Goal: Task Accomplishment & Management: Use online tool/utility

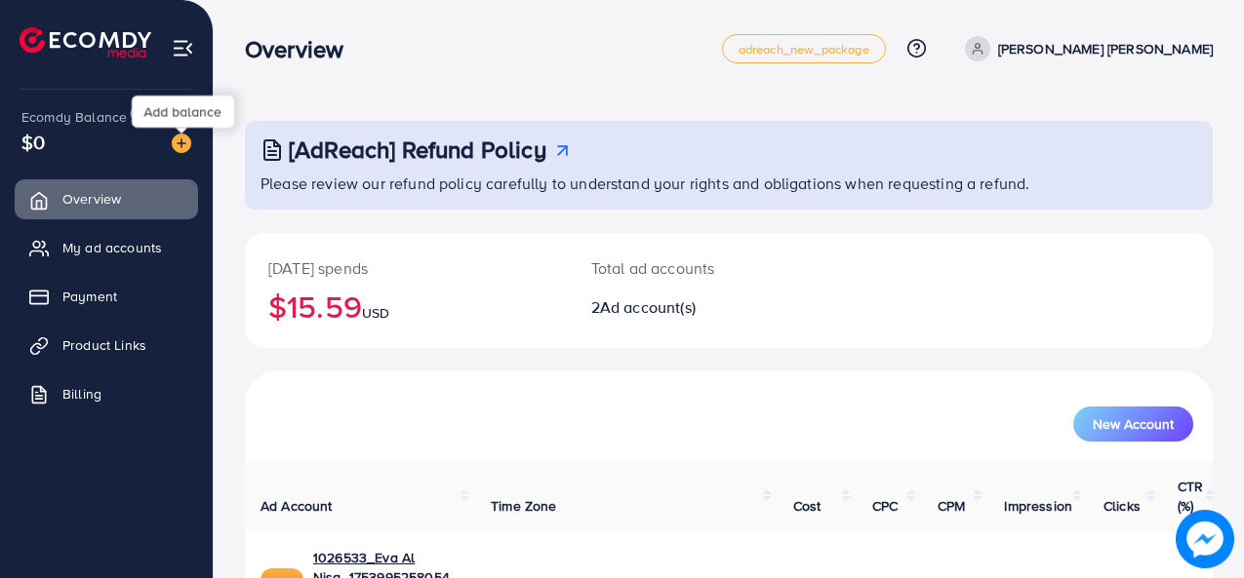
click at [182, 141] on img at bounding box center [182, 144] width 20 height 20
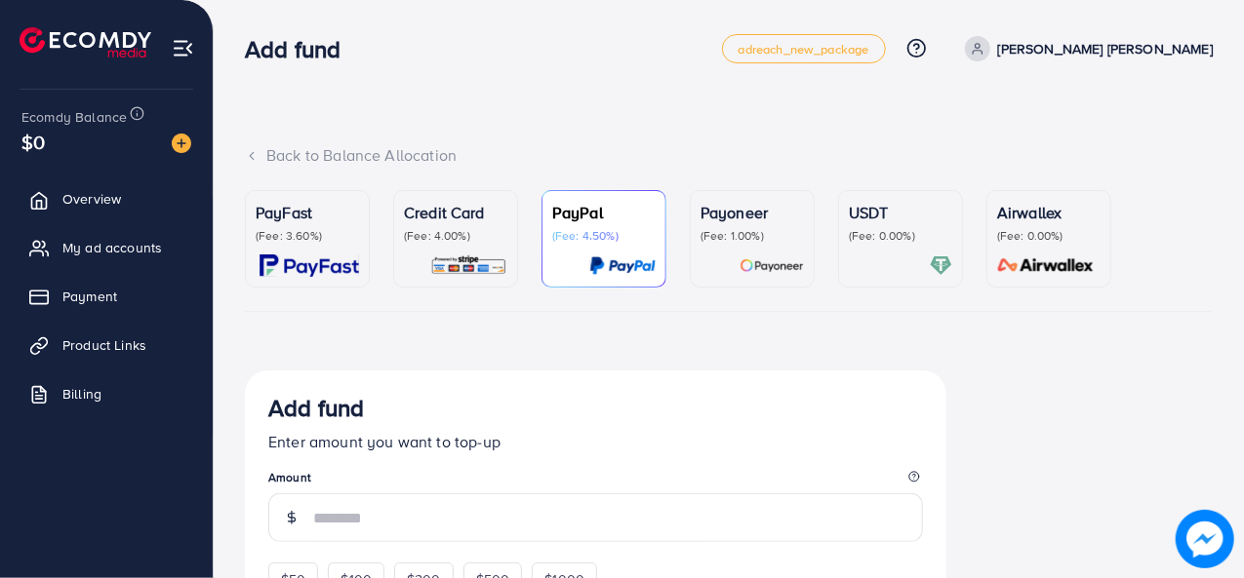
click at [281, 220] on p "PayFast" at bounding box center [307, 212] width 103 height 23
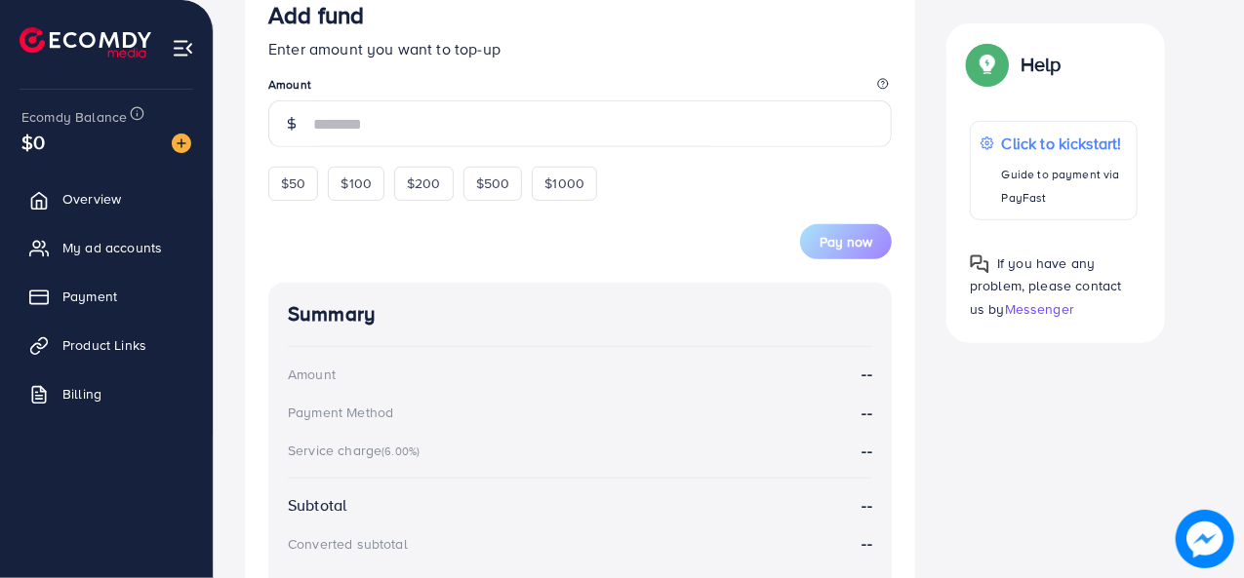
scroll to position [393, 0]
click at [304, 174] on span "$50" at bounding box center [293, 184] width 24 height 20
type input "**"
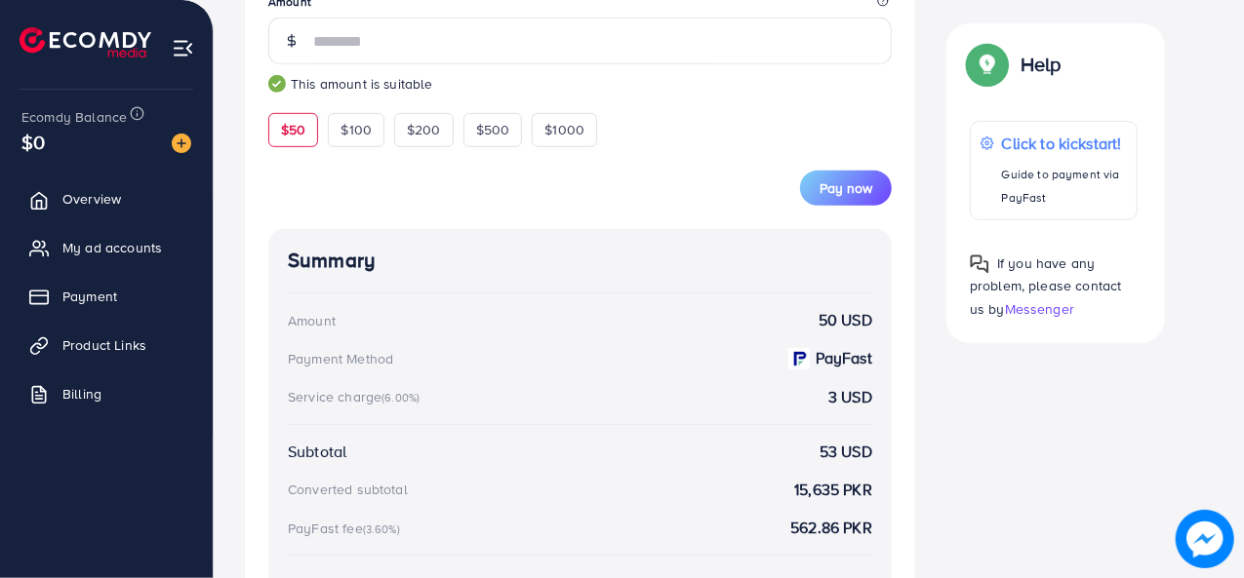
scroll to position [470, 0]
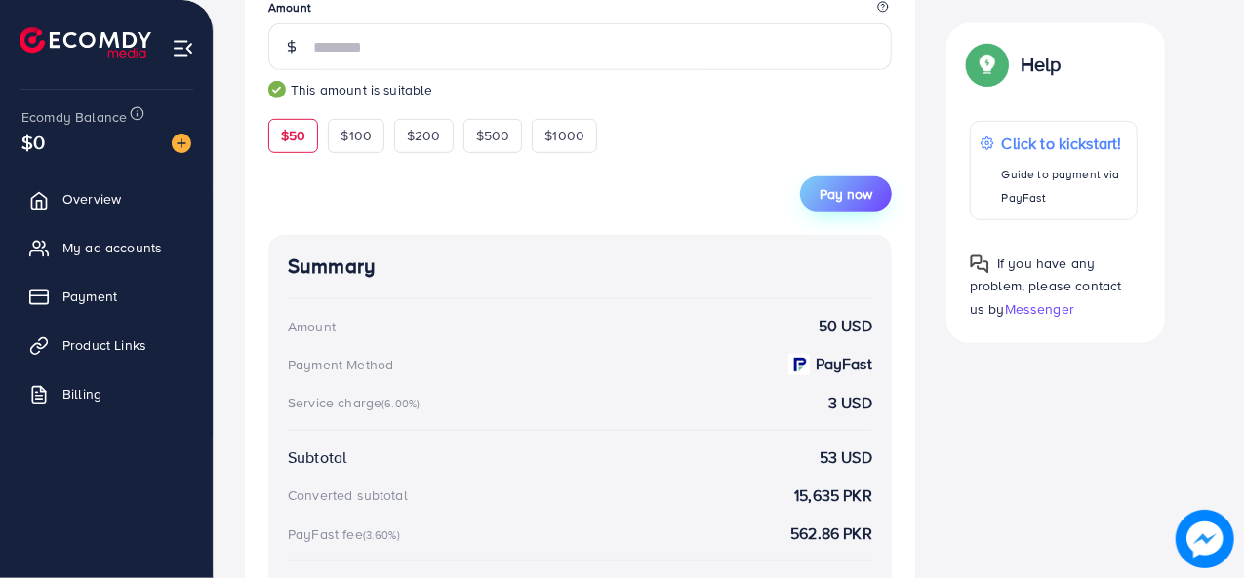
click at [828, 192] on span "Pay now" at bounding box center [845, 194] width 53 height 20
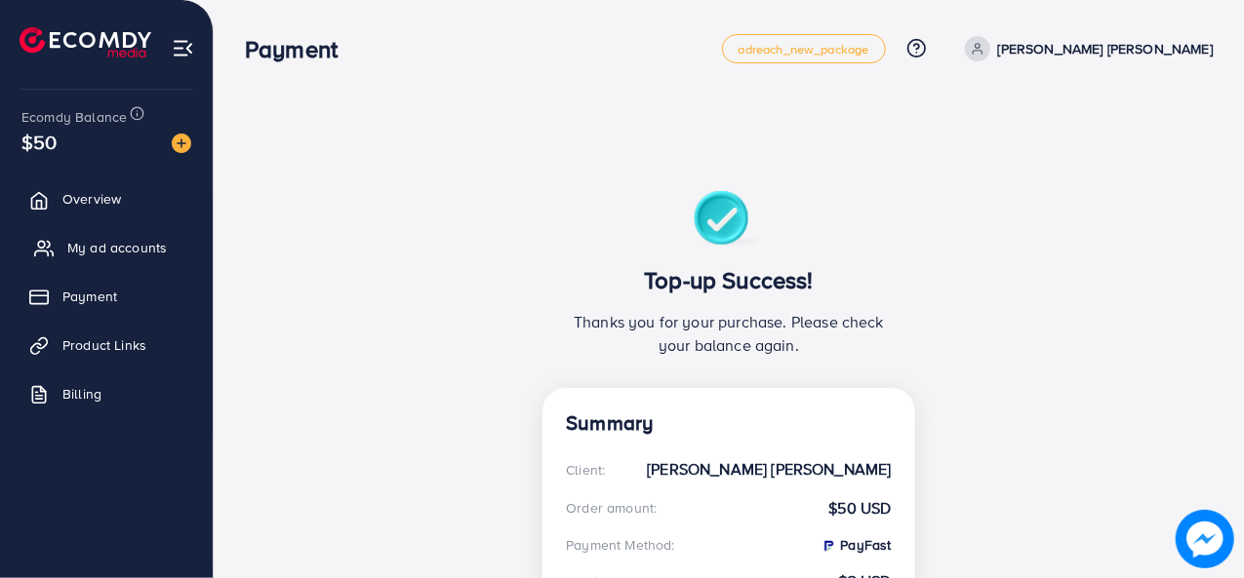
click at [139, 254] on span "My ad accounts" at bounding box center [116, 248] width 99 height 20
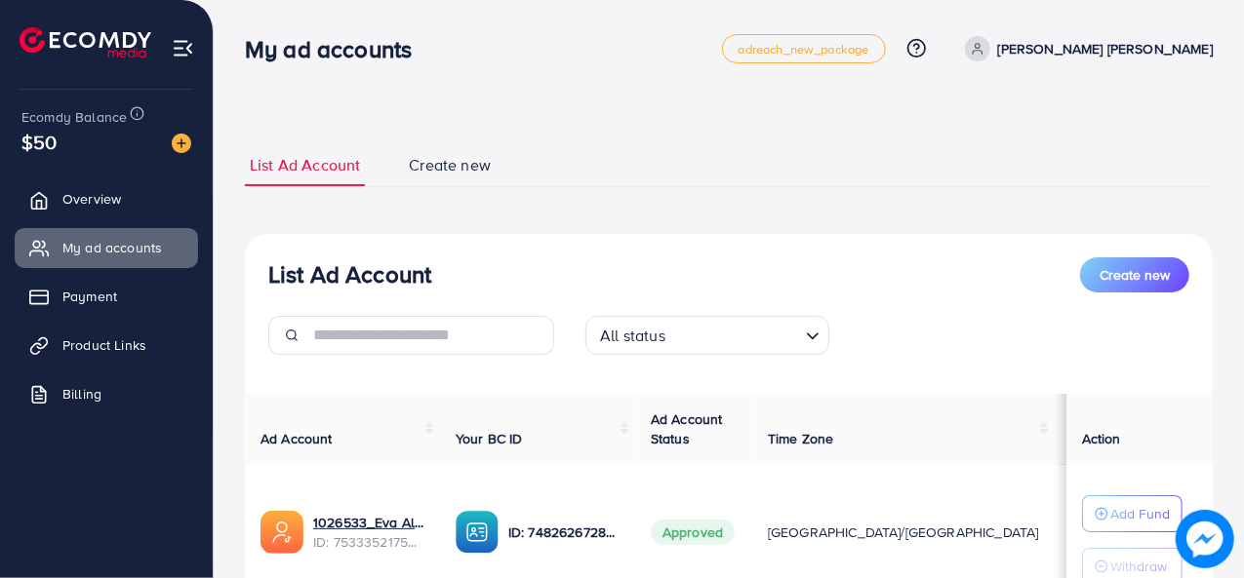
scroll to position [297, 0]
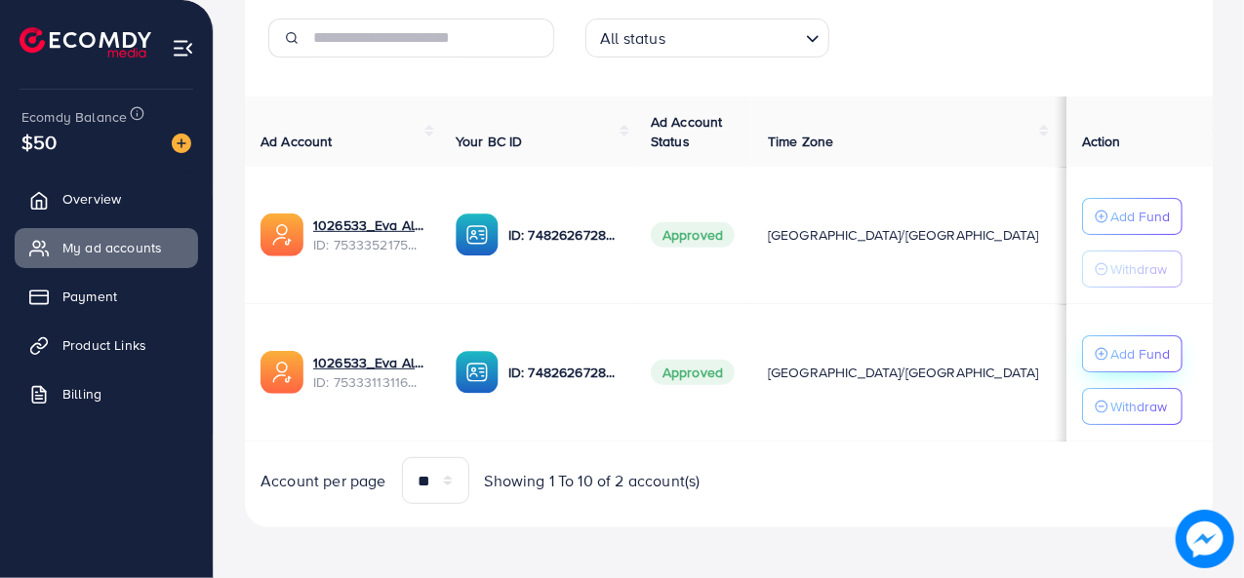
click at [1121, 352] on p "Add Fund" at bounding box center [1139, 353] width 59 height 23
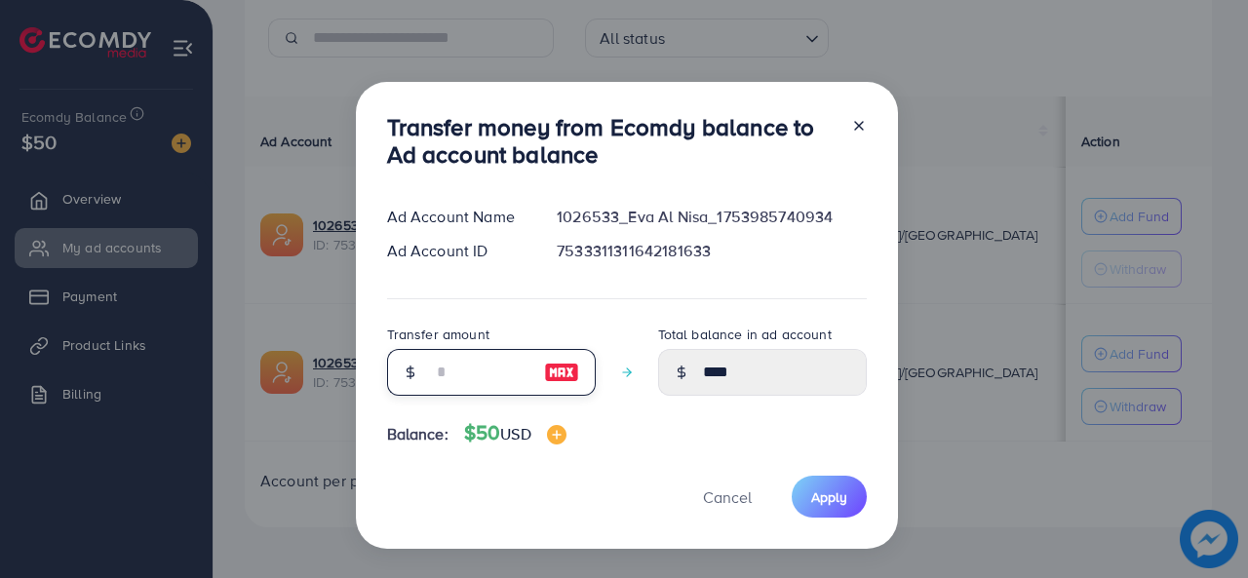
click at [470, 376] on input "number" at bounding box center [481, 372] width 98 height 47
type input "*"
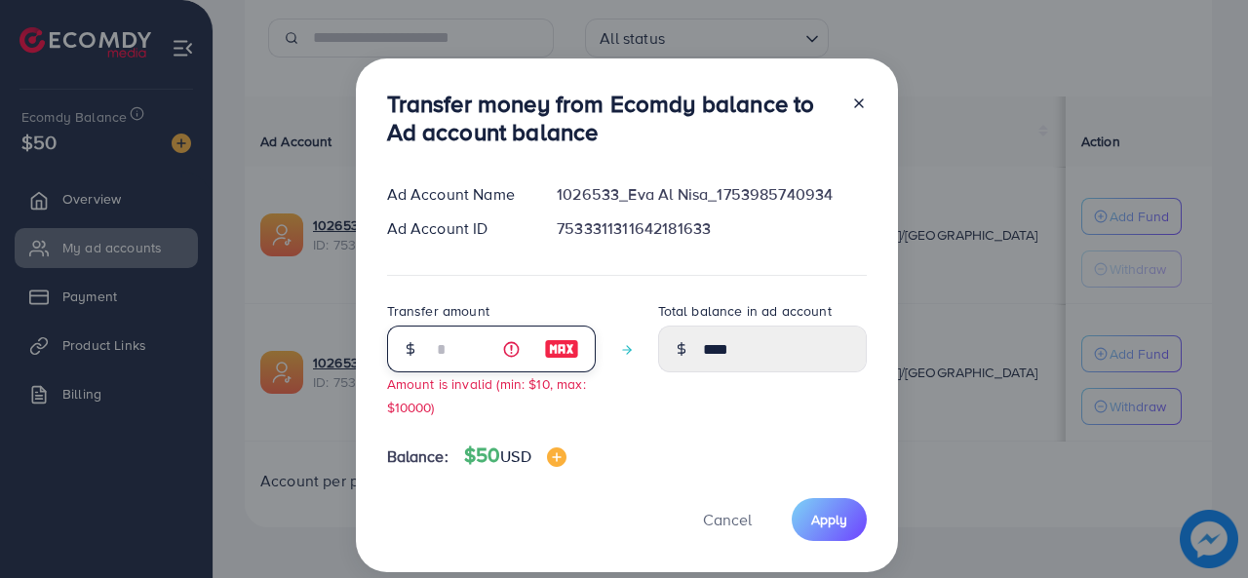
type input "*****"
type input "**"
type input "*****"
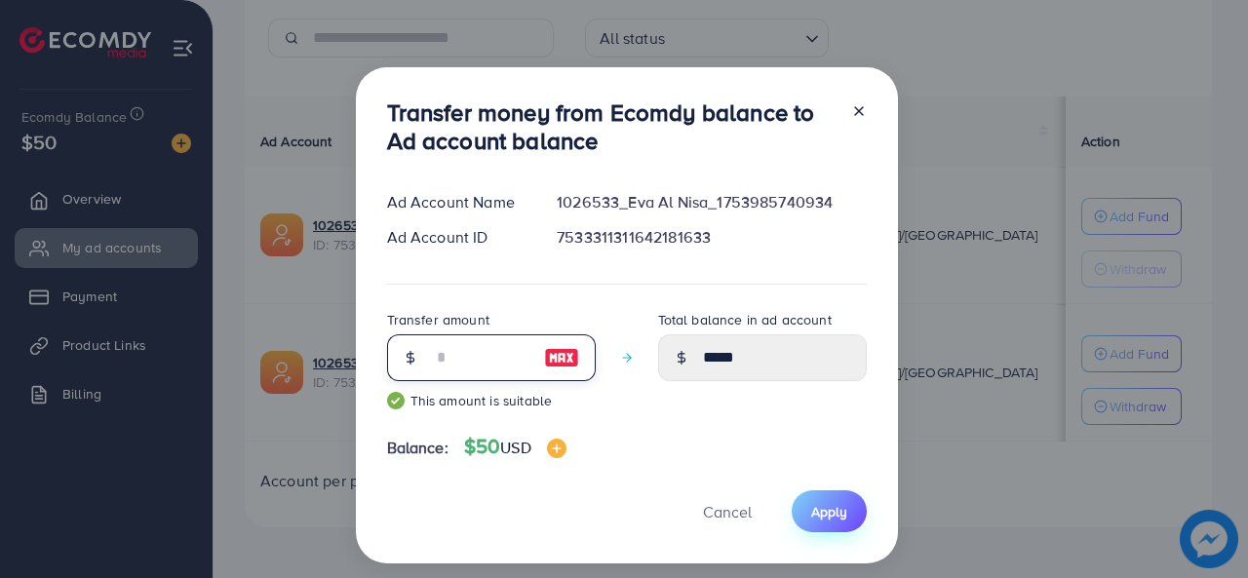
type input "**"
click at [820, 509] on span "Apply" at bounding box center [829, 512] width 36 height 20
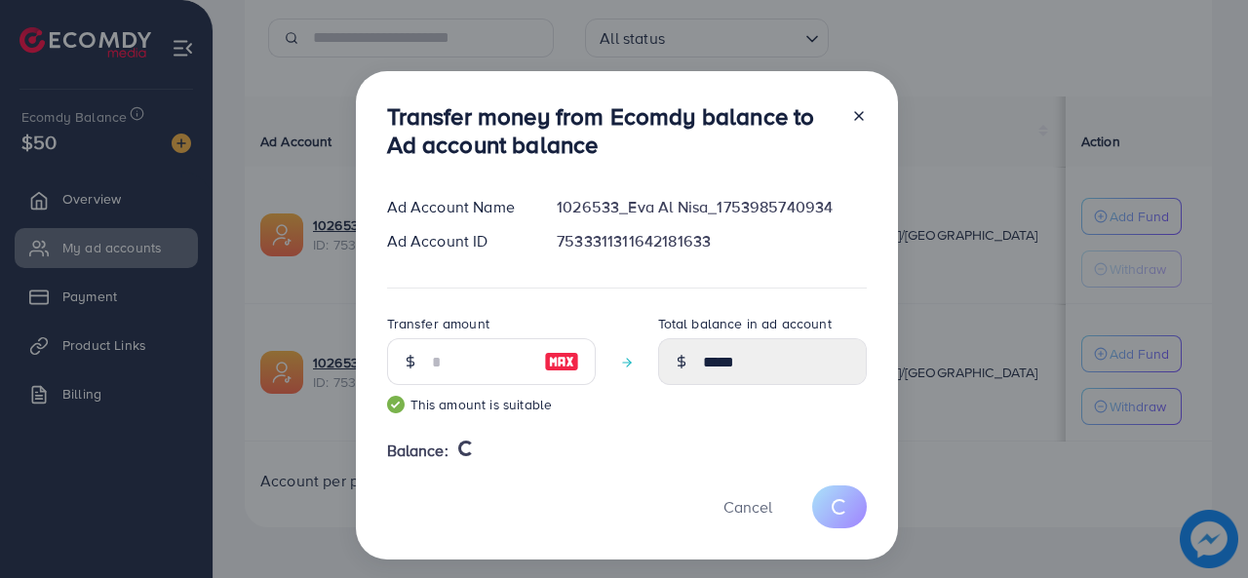
type input "****"
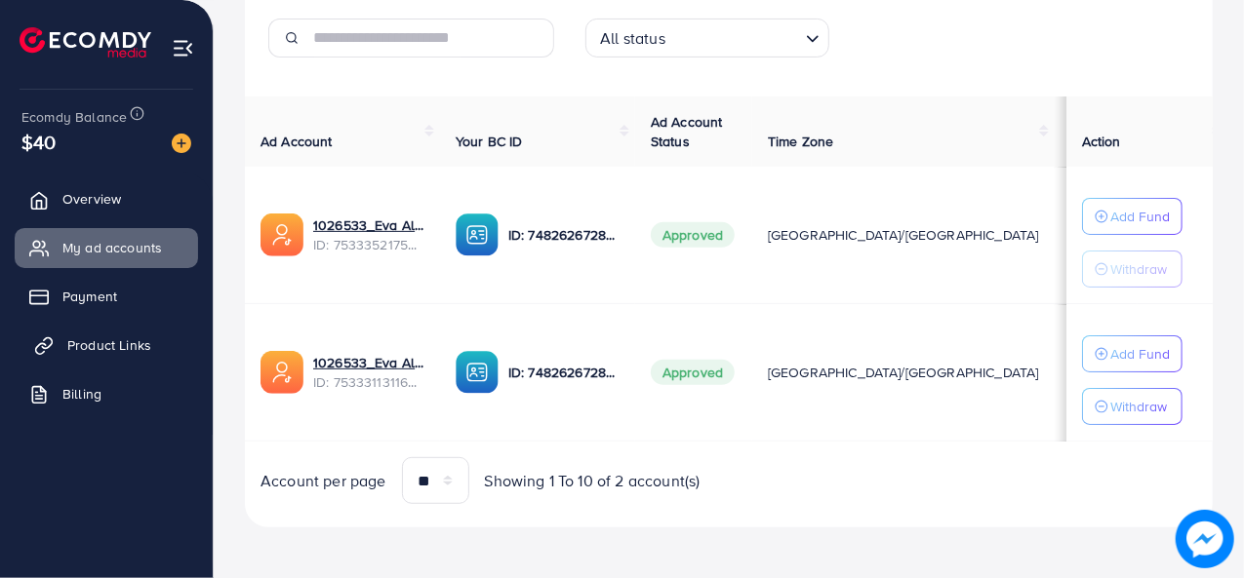
click at [99, 353] on span "Product Links" at bounding box center [109, 346] width 84 height 20
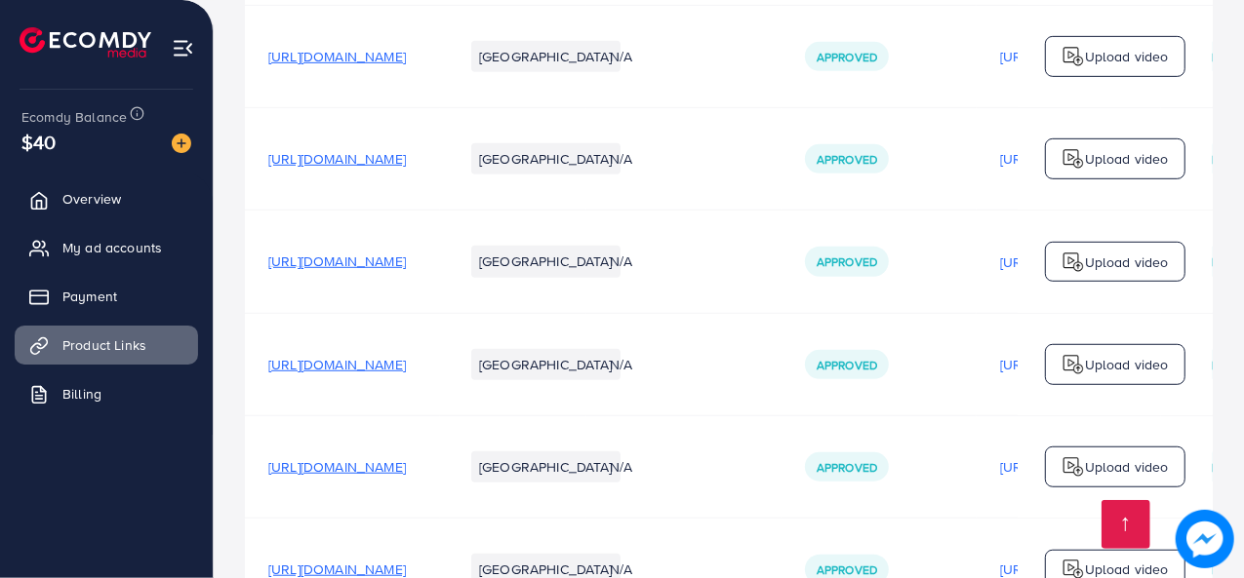
scroll to position [692, 0]
click at [1087, 269] on p "Upload video" at bounding box center [1127, 264] width 84 height 23
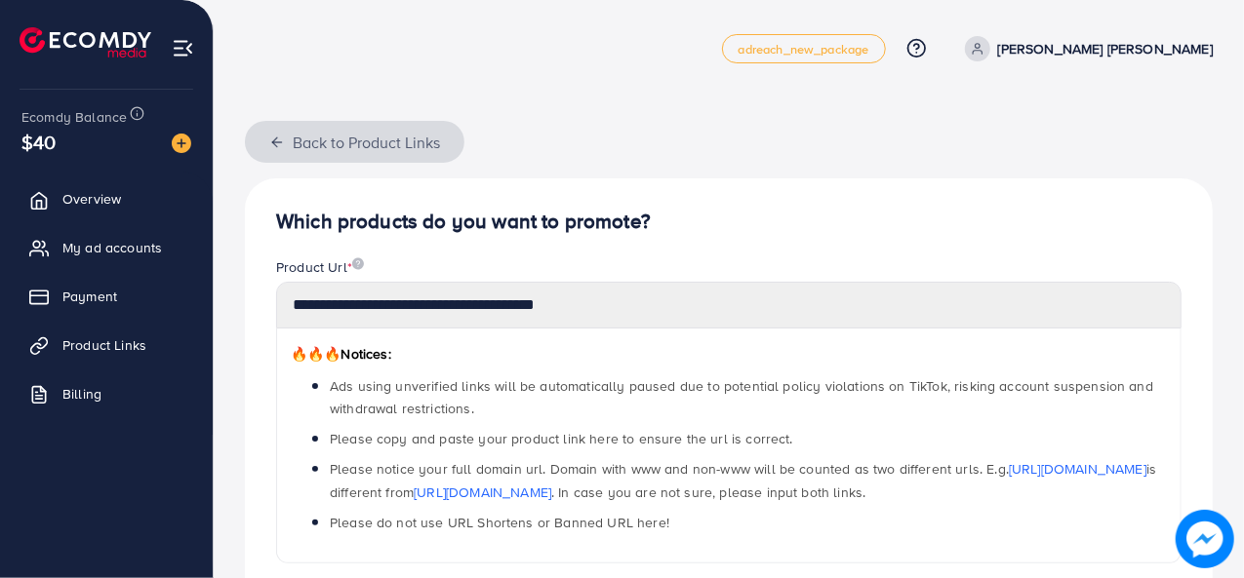
click at [267, 138] on button "Back to Product Links" at bounding box center [354, 142] width 219 height 42
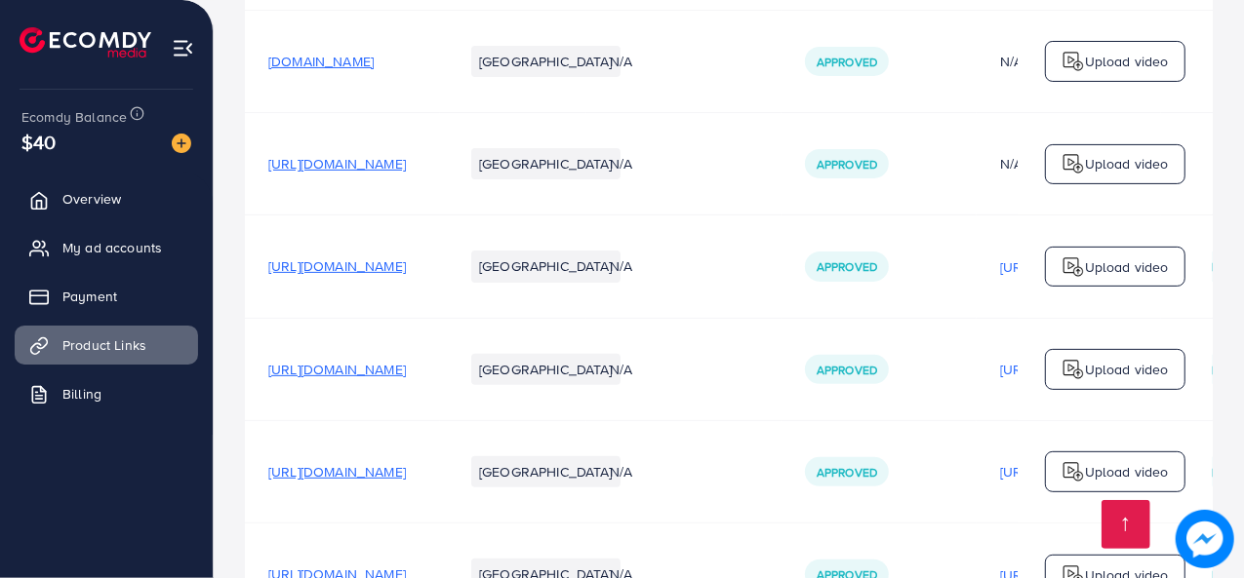
scroll to position [386, 0]
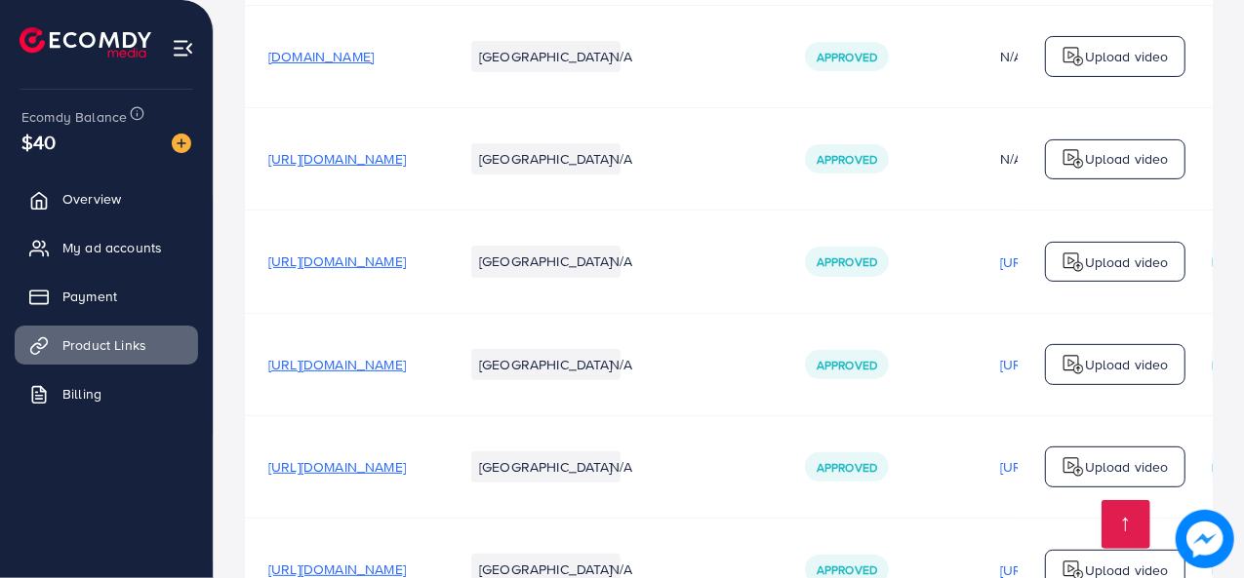
click at [1087, 384] on div "Upload video" at bounding box center [1115, 364] width 140 height 41
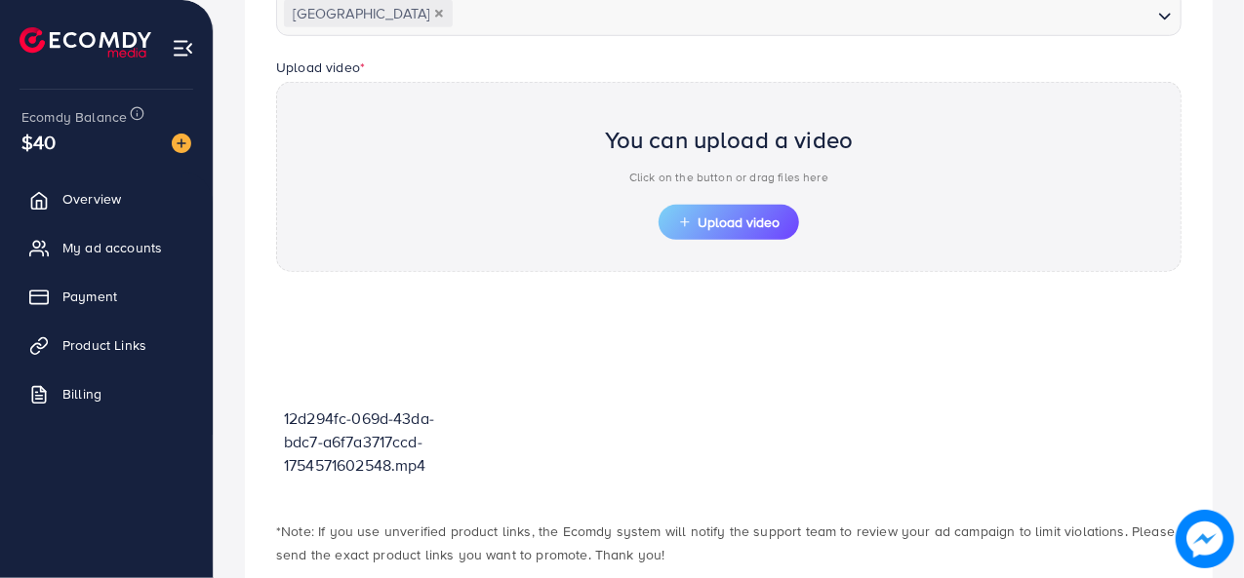
scroll to position [614, 0]
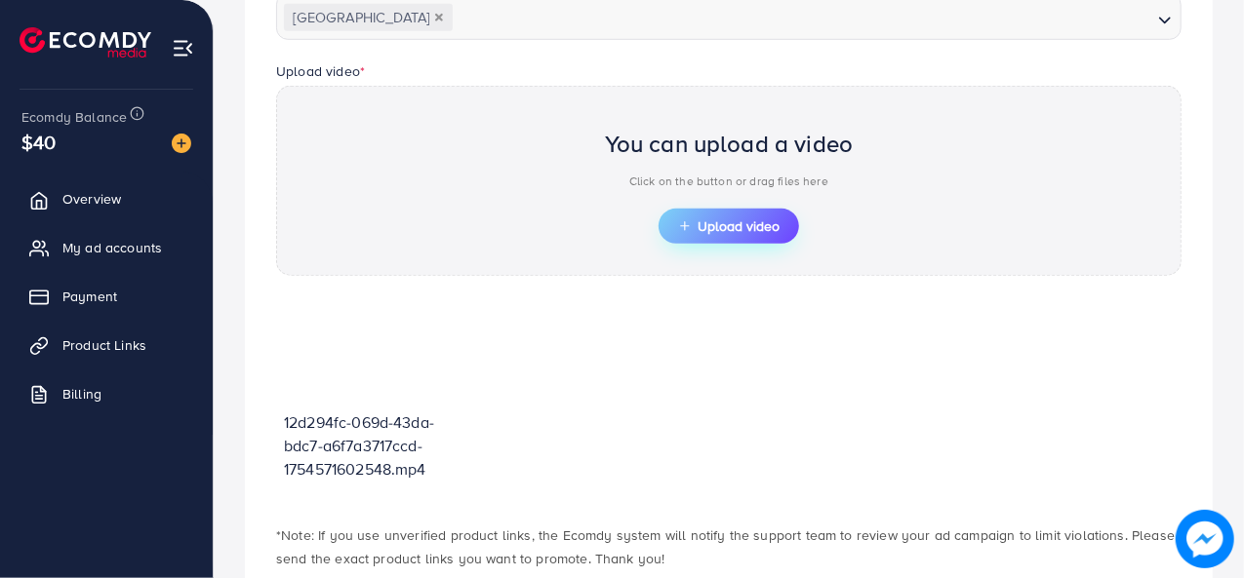
click at [746, 219] on span "Upload video" at bounding box center [728, 226] width 101 height 14
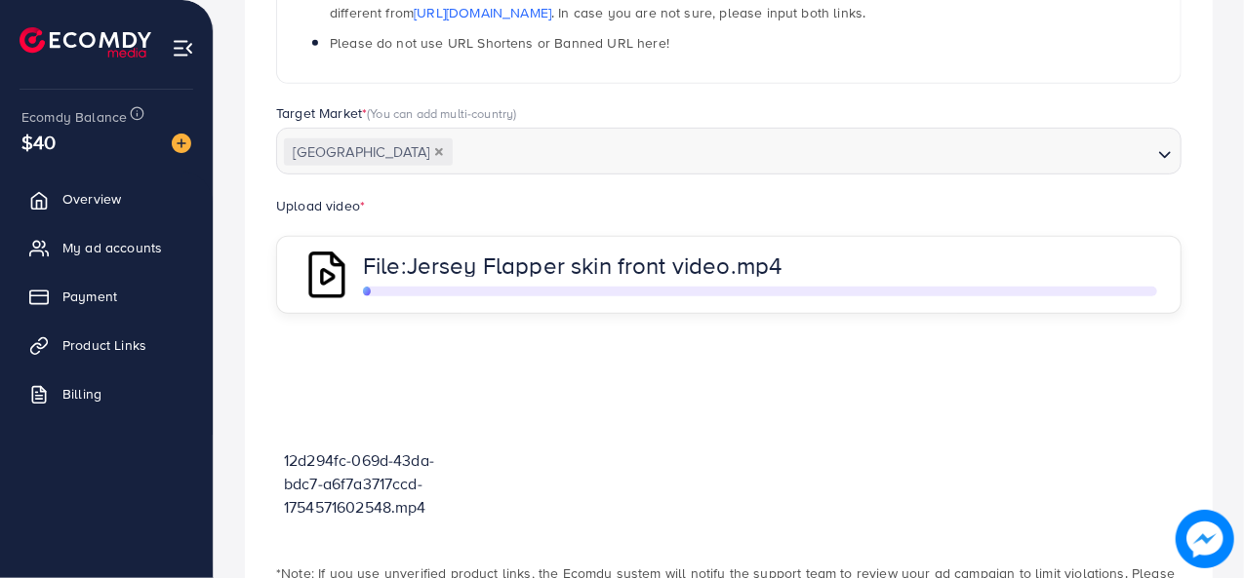
scroll to position [484, 0]
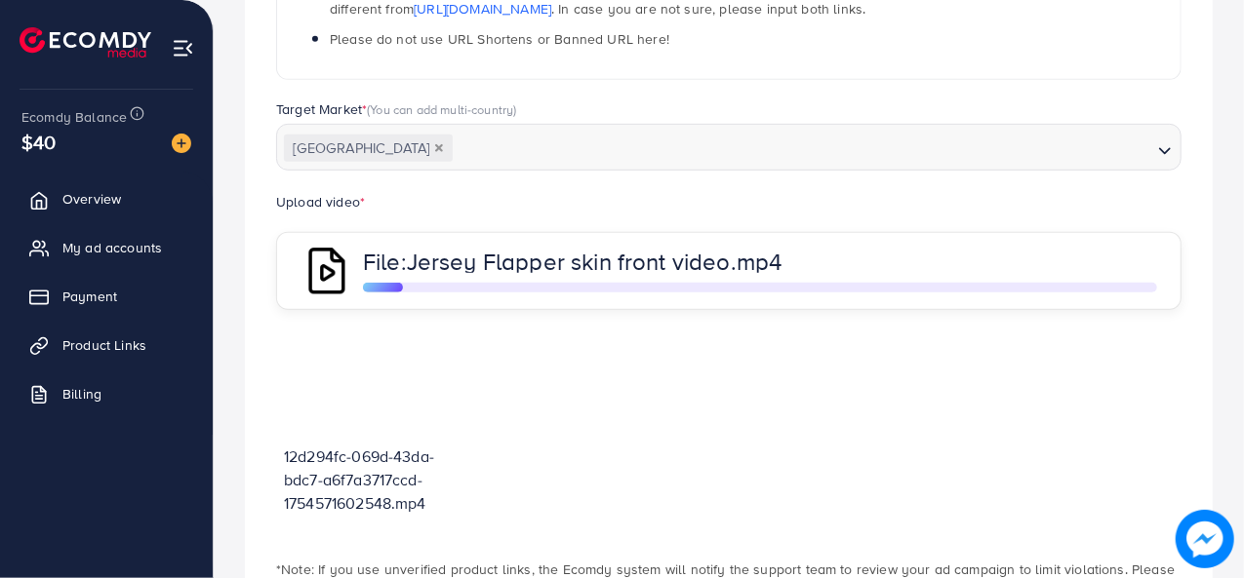
click at [467, 264] on span "Jersey Flapper skin front video.mp4" at bounding box center [595, 261] width 376 height 33
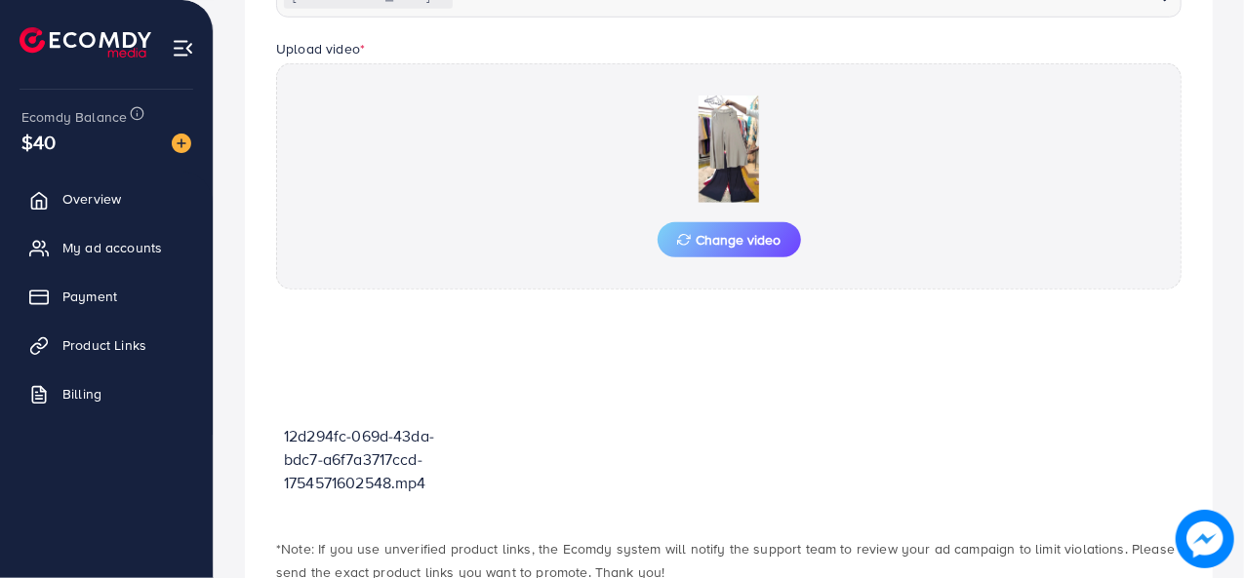
scroll to position [475, 0]
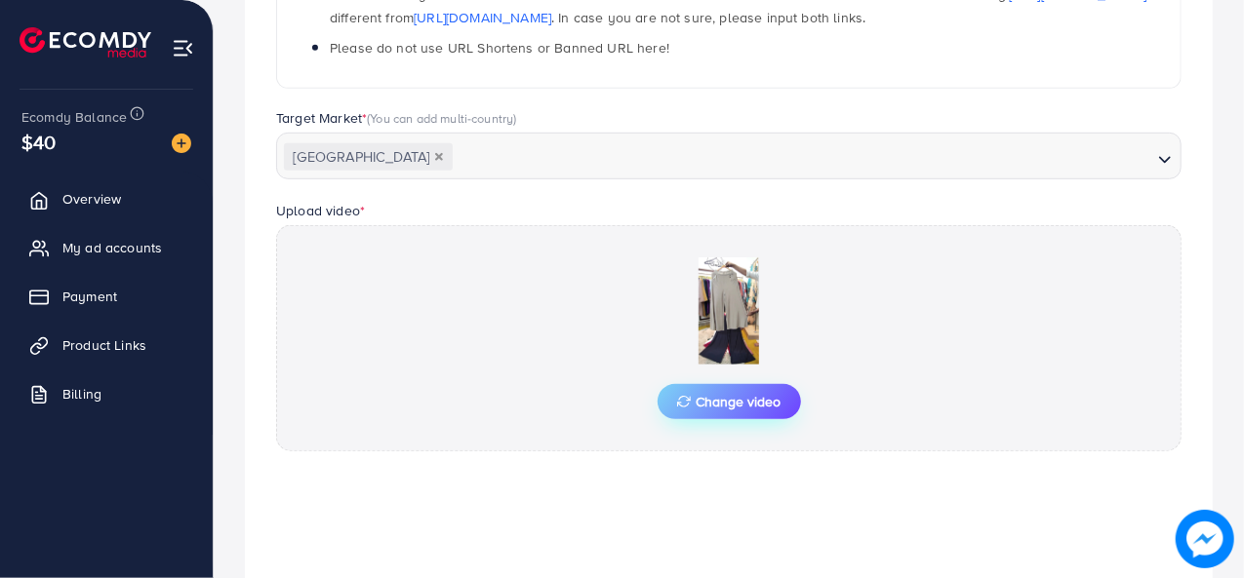
click at [707, 405] on span "Change video" at bounding box center [729, 402] width 104 height 14
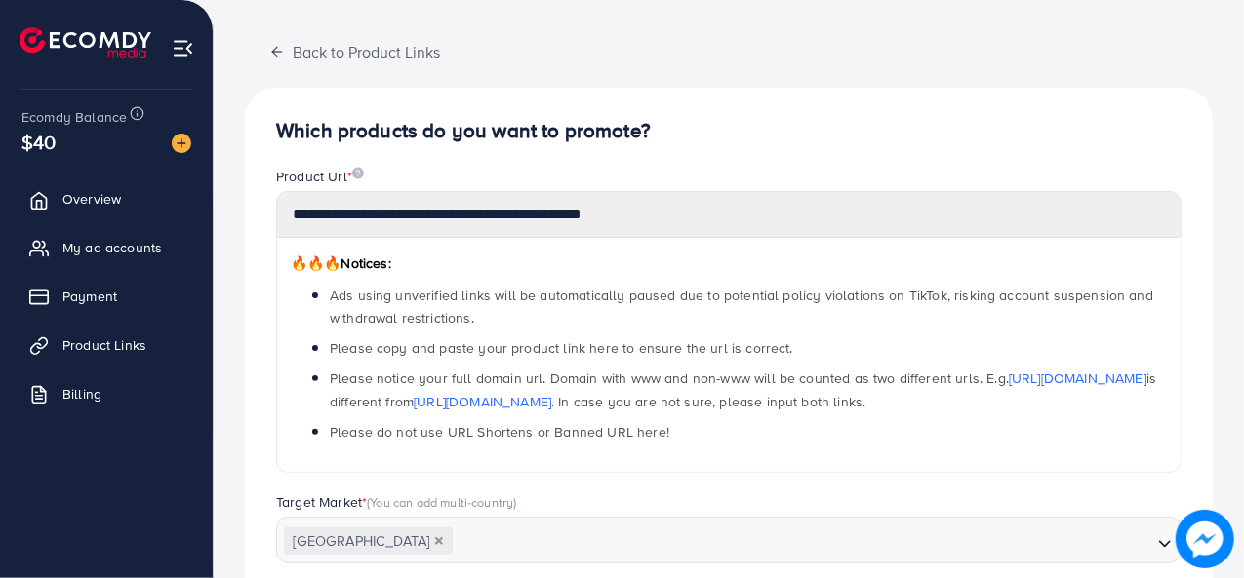
scroll to position [0, 0]
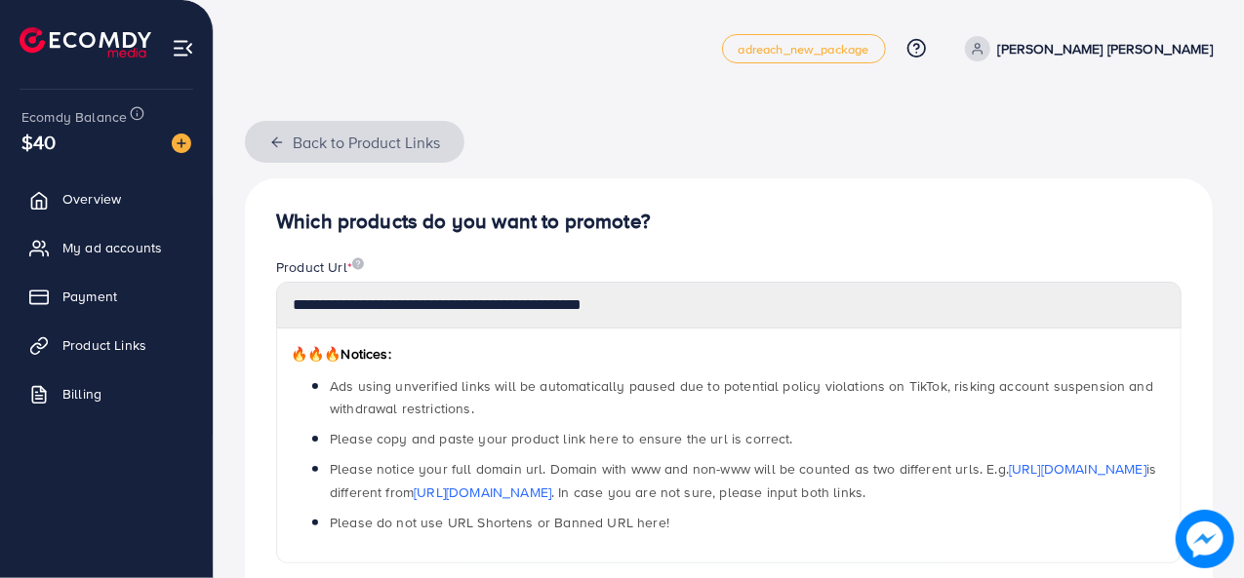
click at [288, 161] on button "Back to Product Links" at bounding box center [354, 142] width 219 height 42
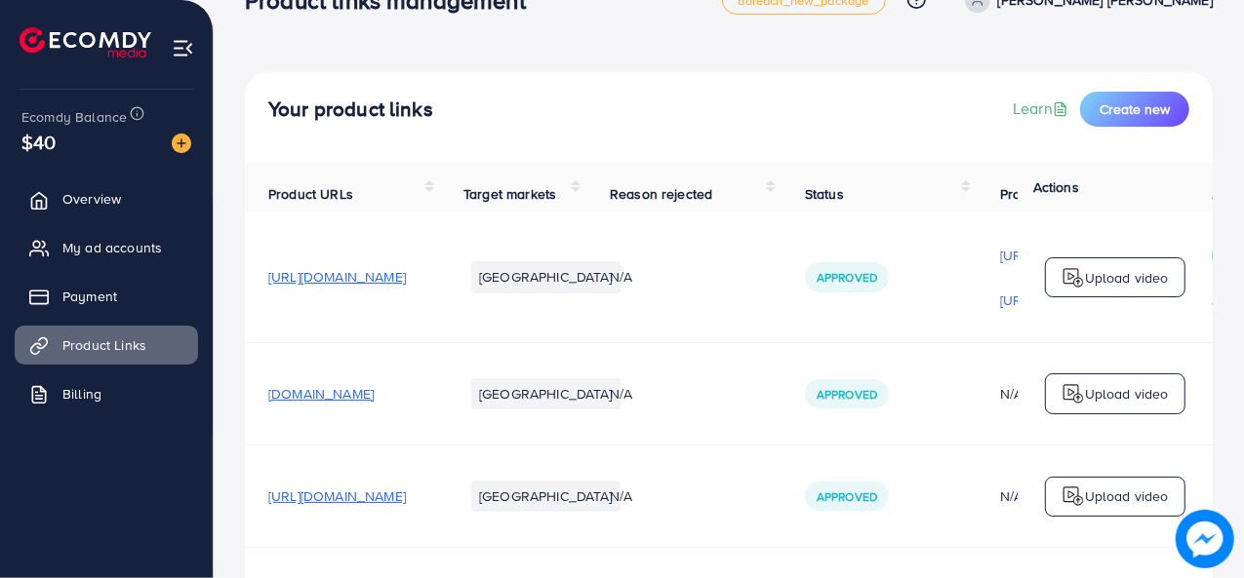
scroll to position [47, 0]
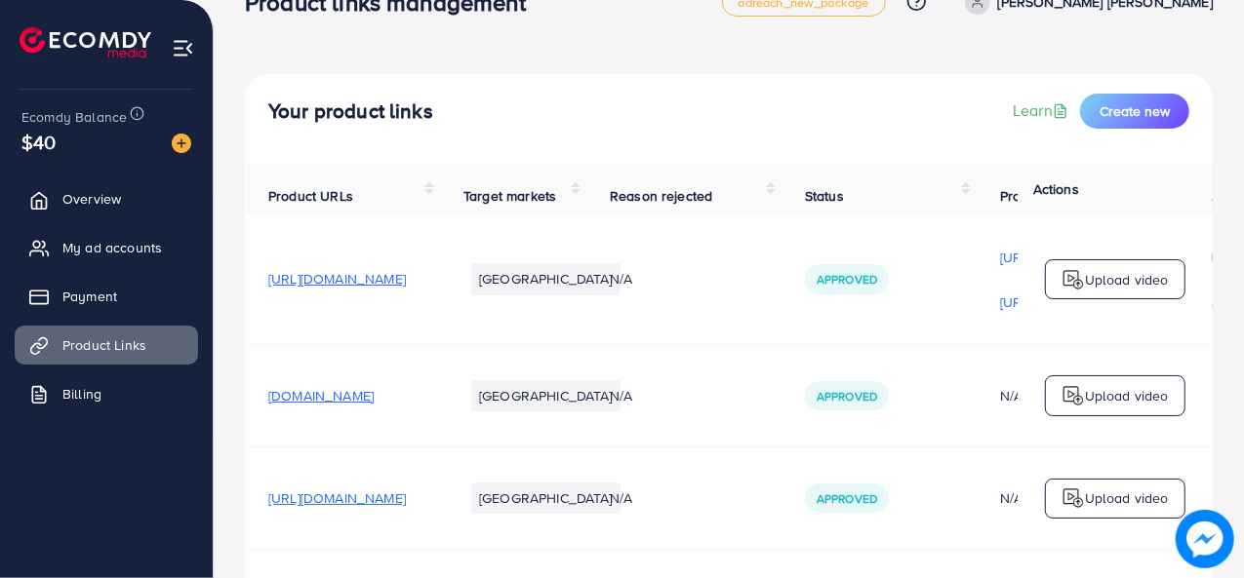
click at [1068, 287] on img at bounding box center [1072, 279] width 23 height 23
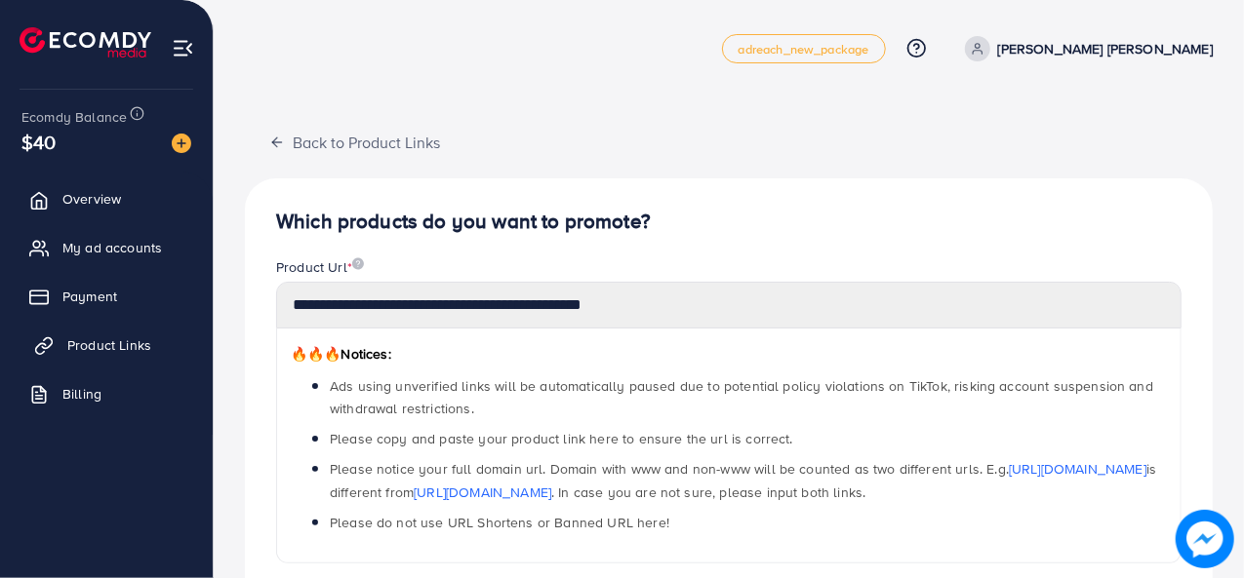
click at [107, 356] on link "Product Links" at bounding box center [106, 345] width 183 height 39
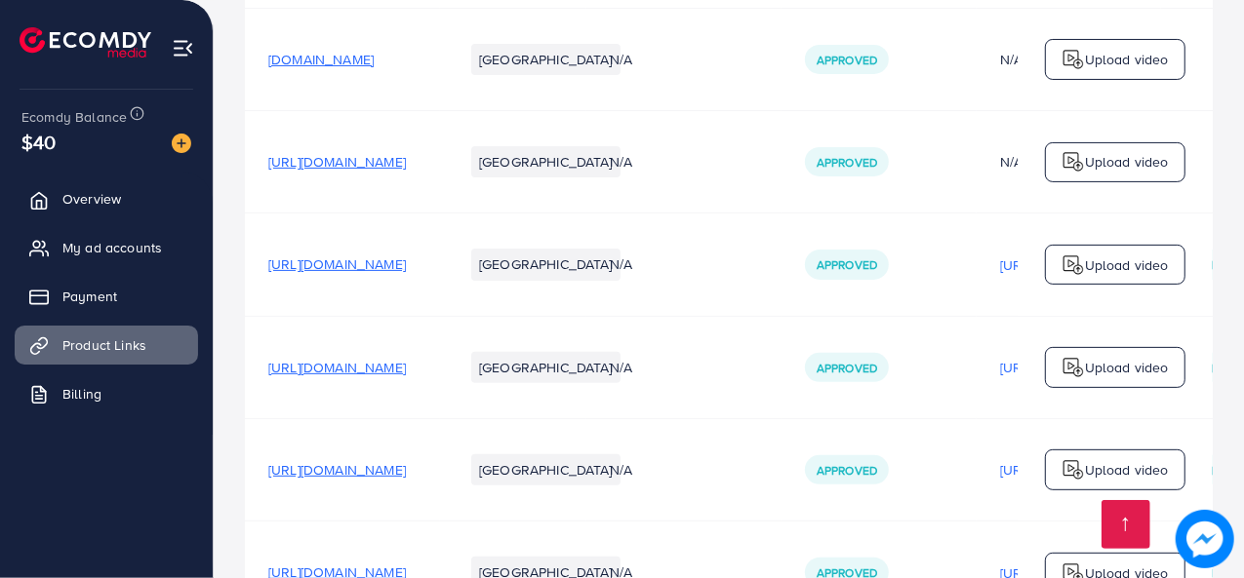
scroll to position [393, 0]
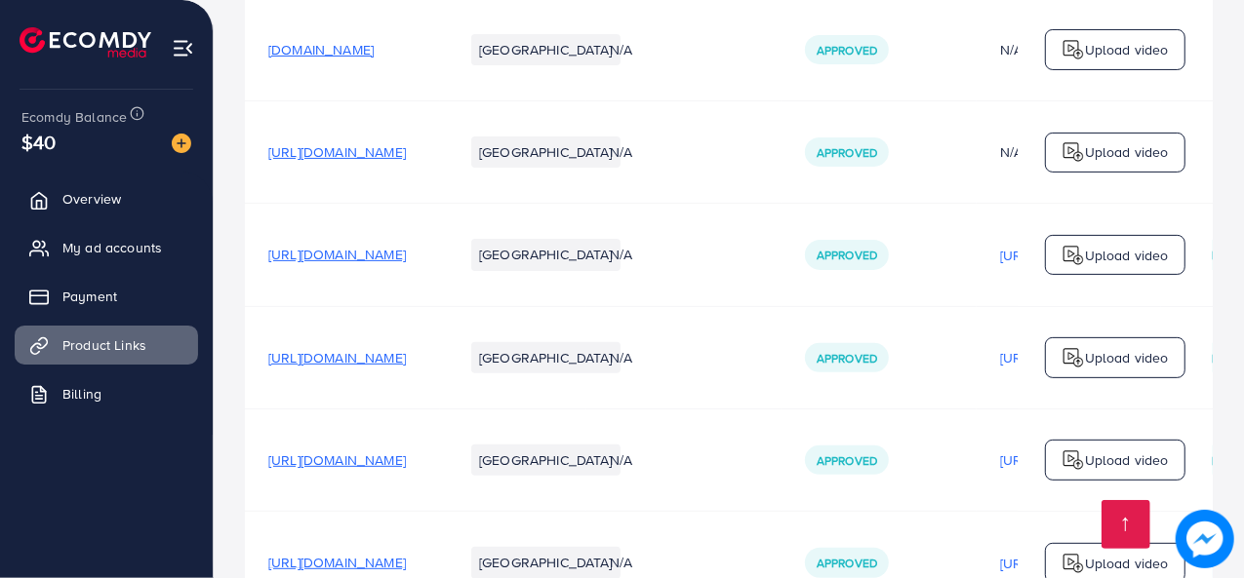
click at [1071, 347] on div "Upload video" at bounding box center [1115, 357] width 140 height 41
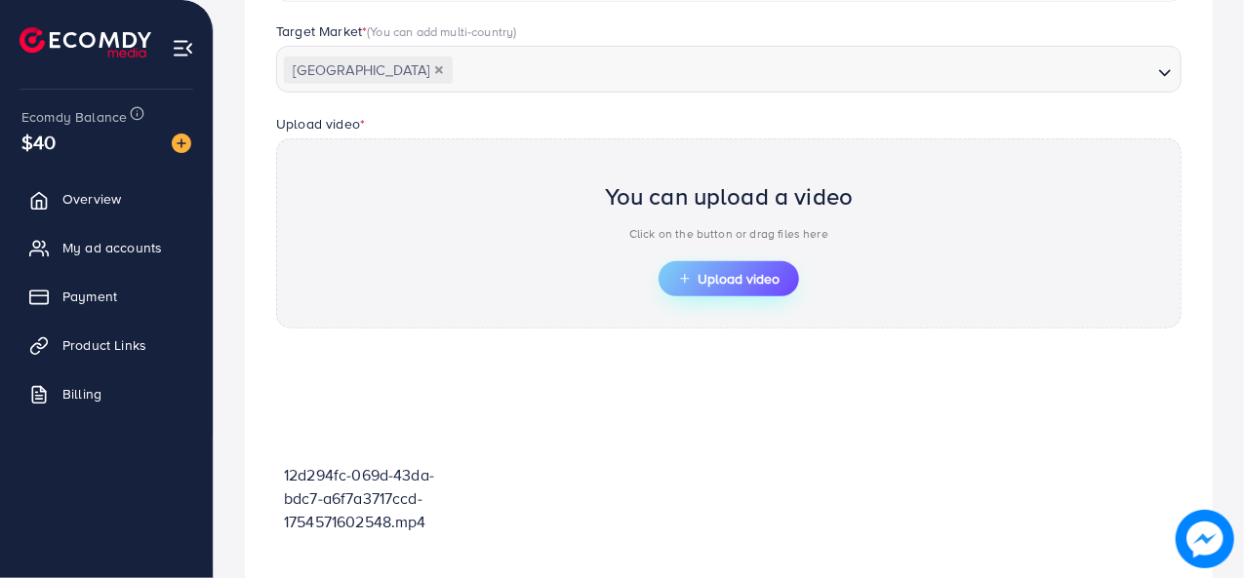
scroll to position [560, 0]
click at [740, 290] on button "Upload video" at bounding box center [728, 280] width 140 height 35
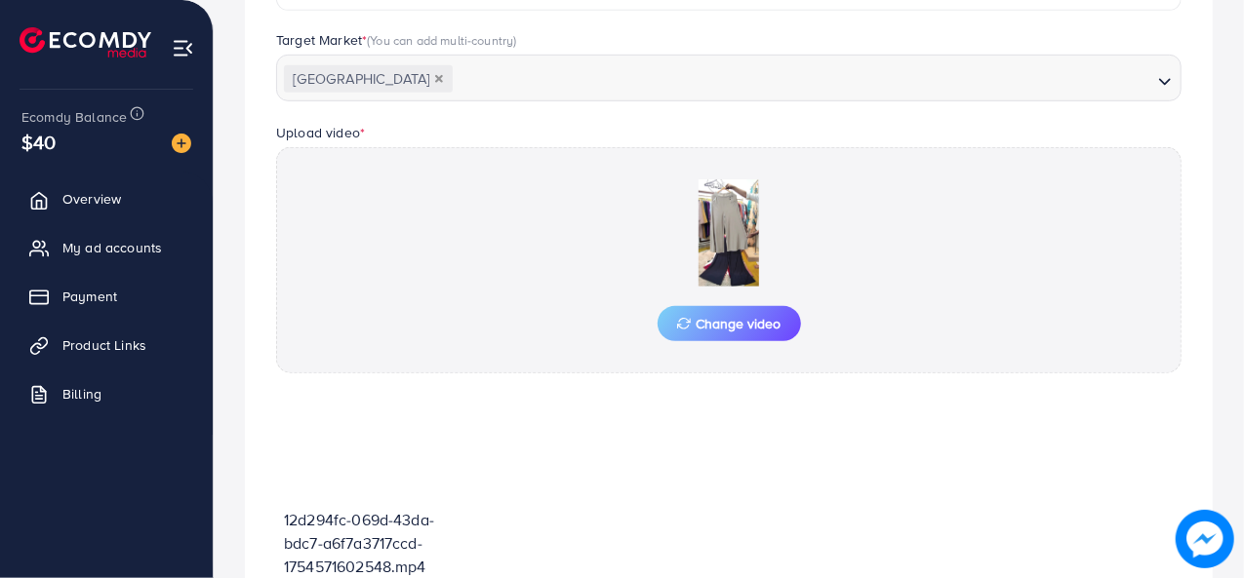
scroll to position [760, 0]
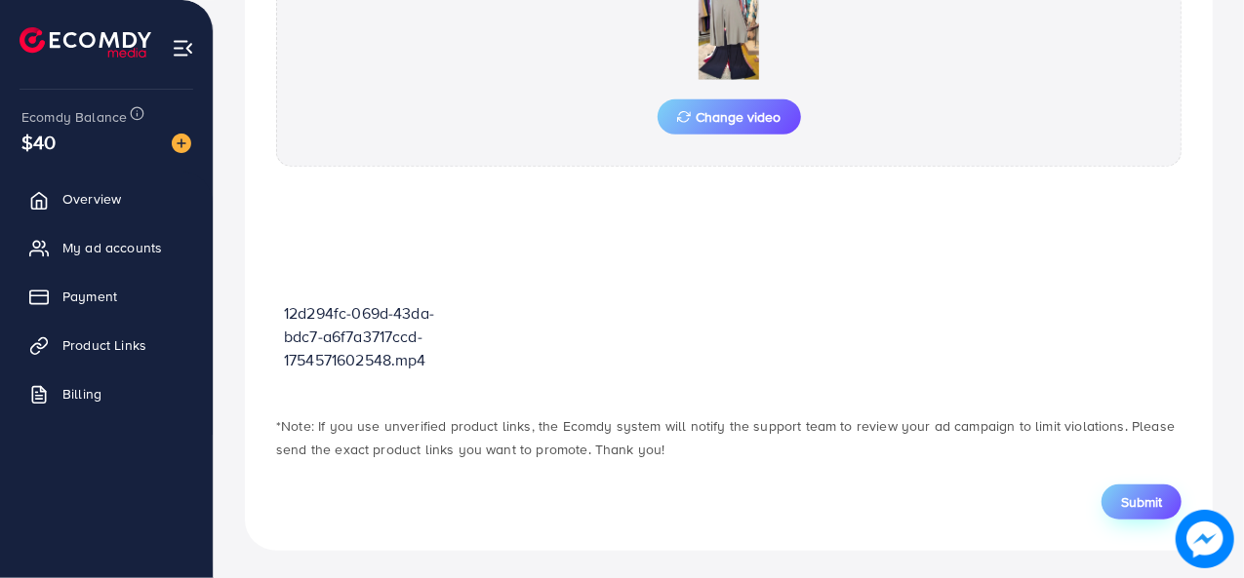
click at [1144, 506] on span "Submit" at bounding box center [1141, 503] width 41 height 20
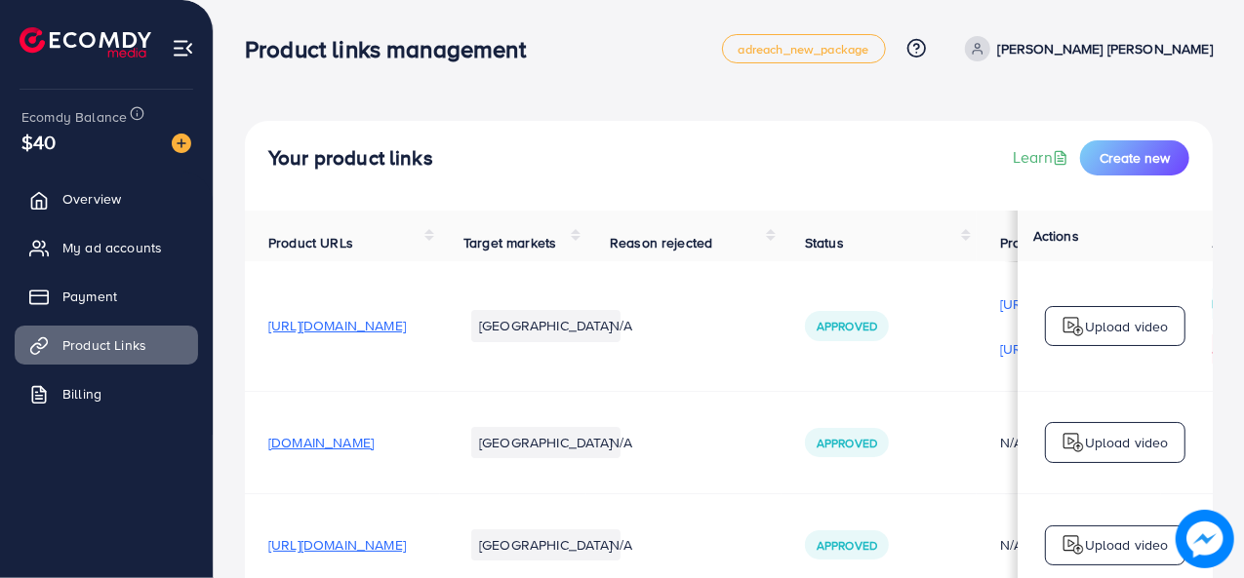
click at [781, 500] on td "N/A" at bounding box center [683, 545] width 195 height 102
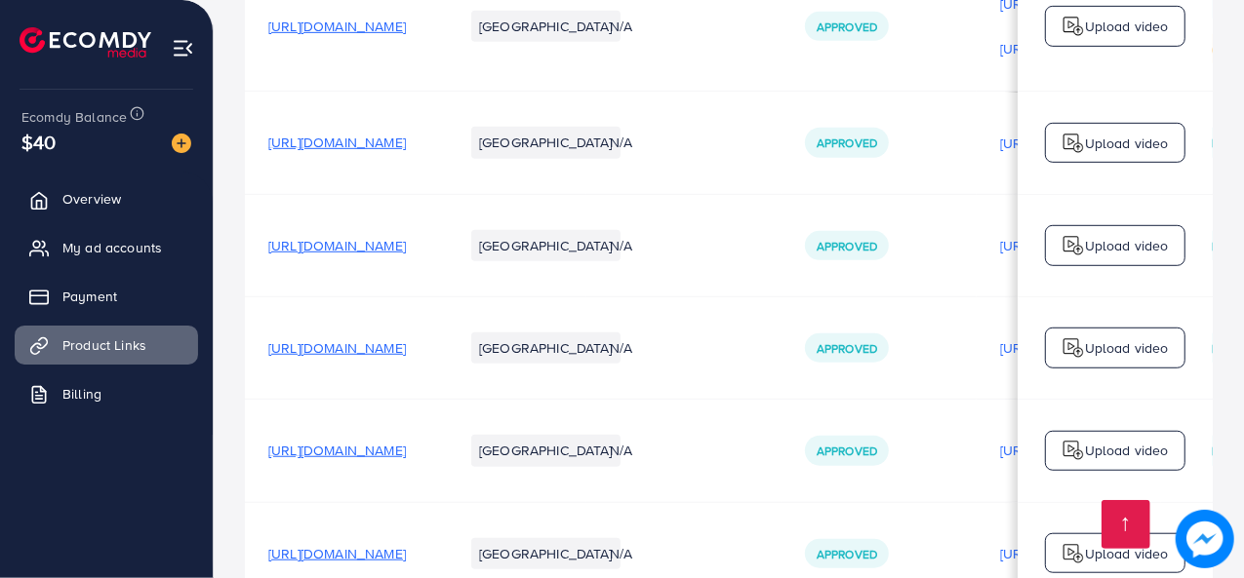
scroll to position [615, 0]
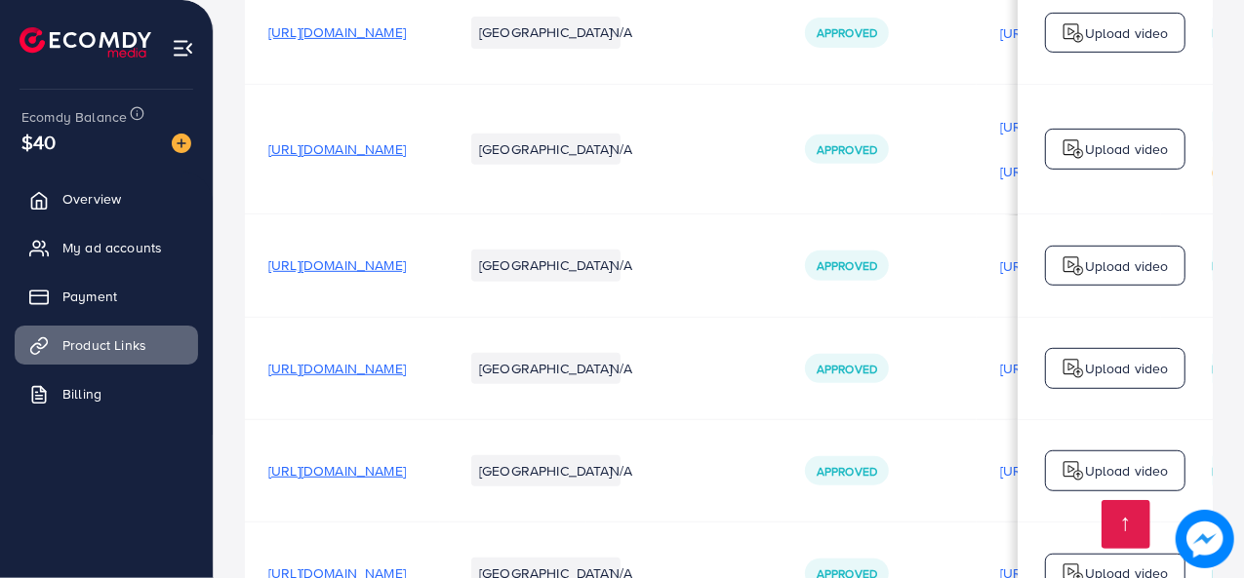
click at [406, 159] on span "[URL][DOMAIN_NAME]" at bounding box center [337, 149] width 138 height 20
